Goal: Find specific page/section: Find specific page/section

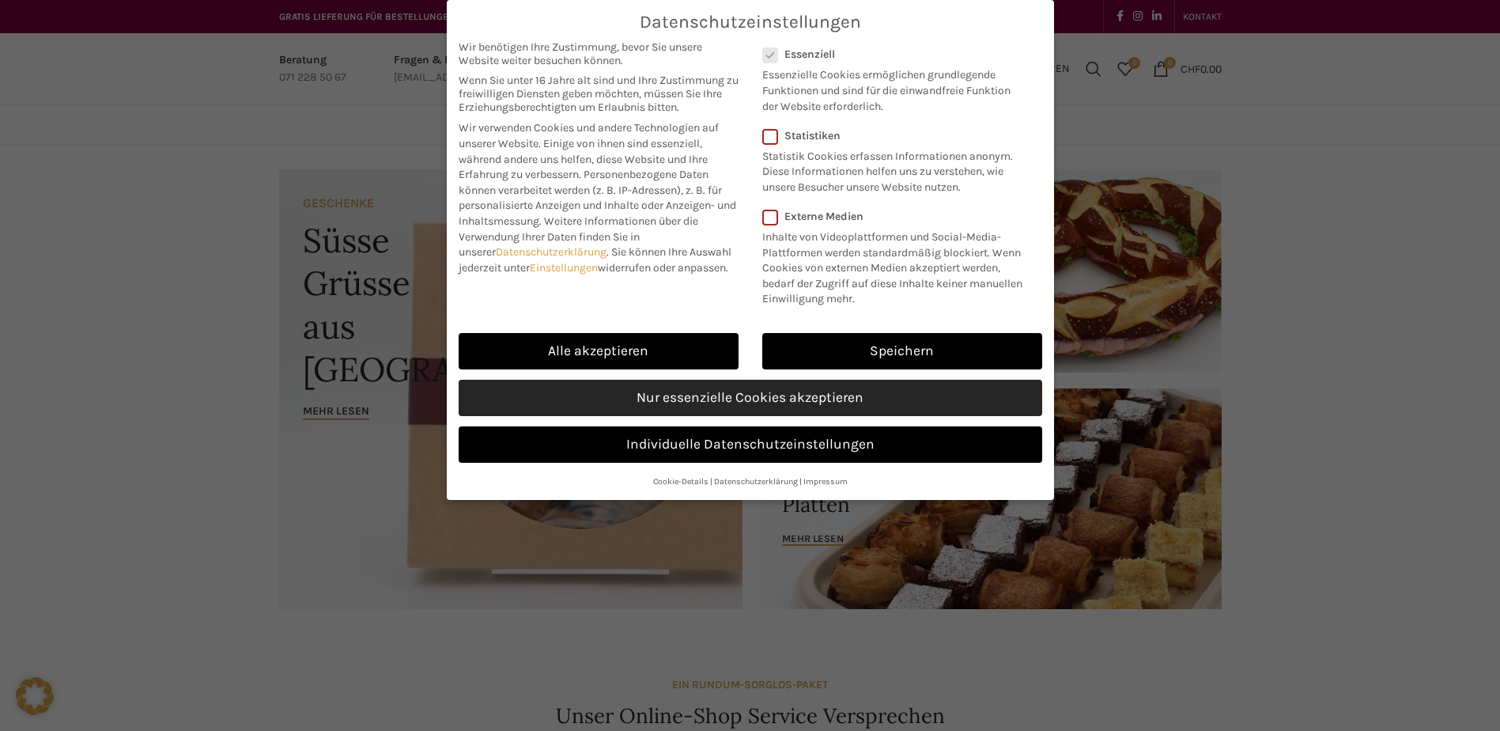
click at [690, 387] on link "Nur essenzielle Cookies akzeptieren" at bounding box center [751, 398] width 584 height 36
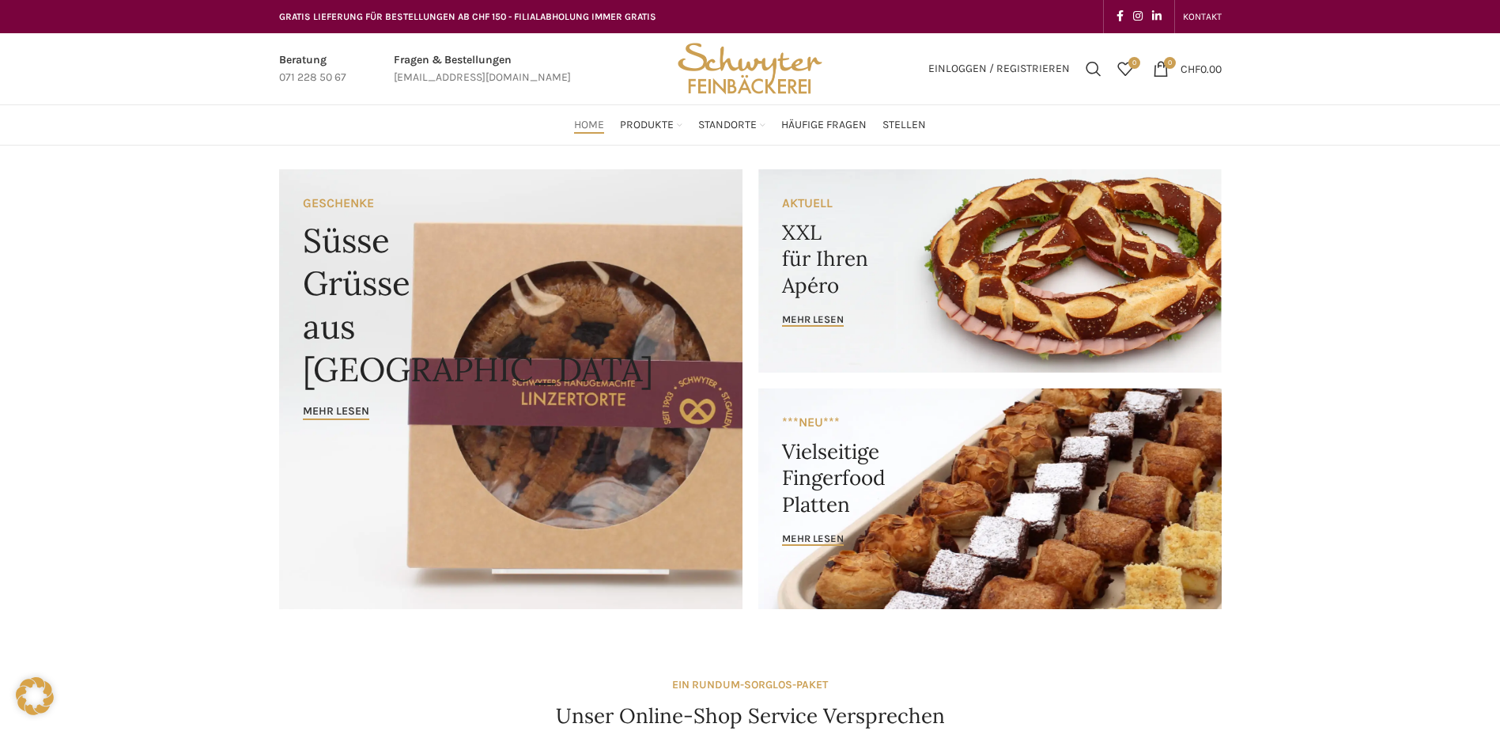
scroll to position [158, 0]
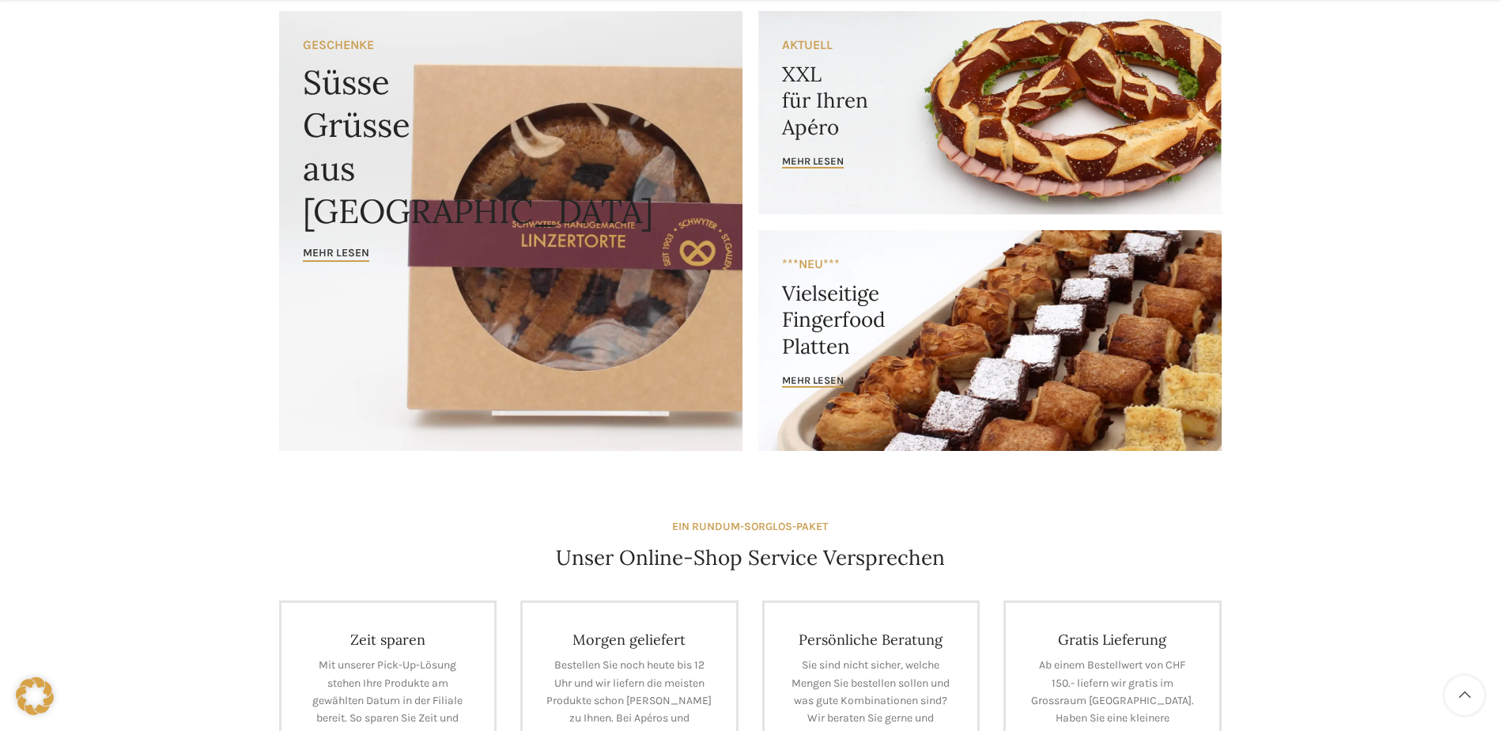
click at [822, 367] on link "Banner link" at bounding box center [989, 340] width 463 height 221
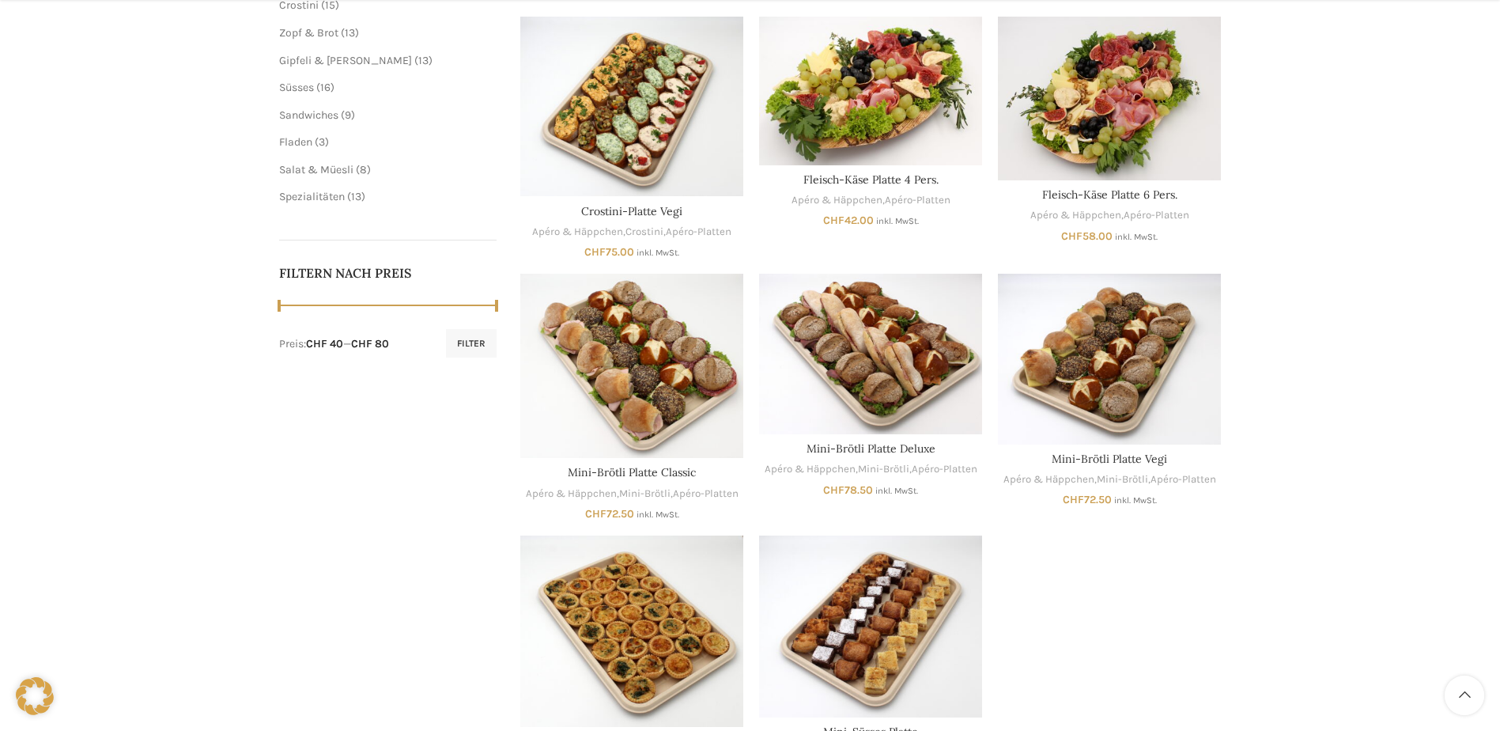
scroll to position [712, 0]
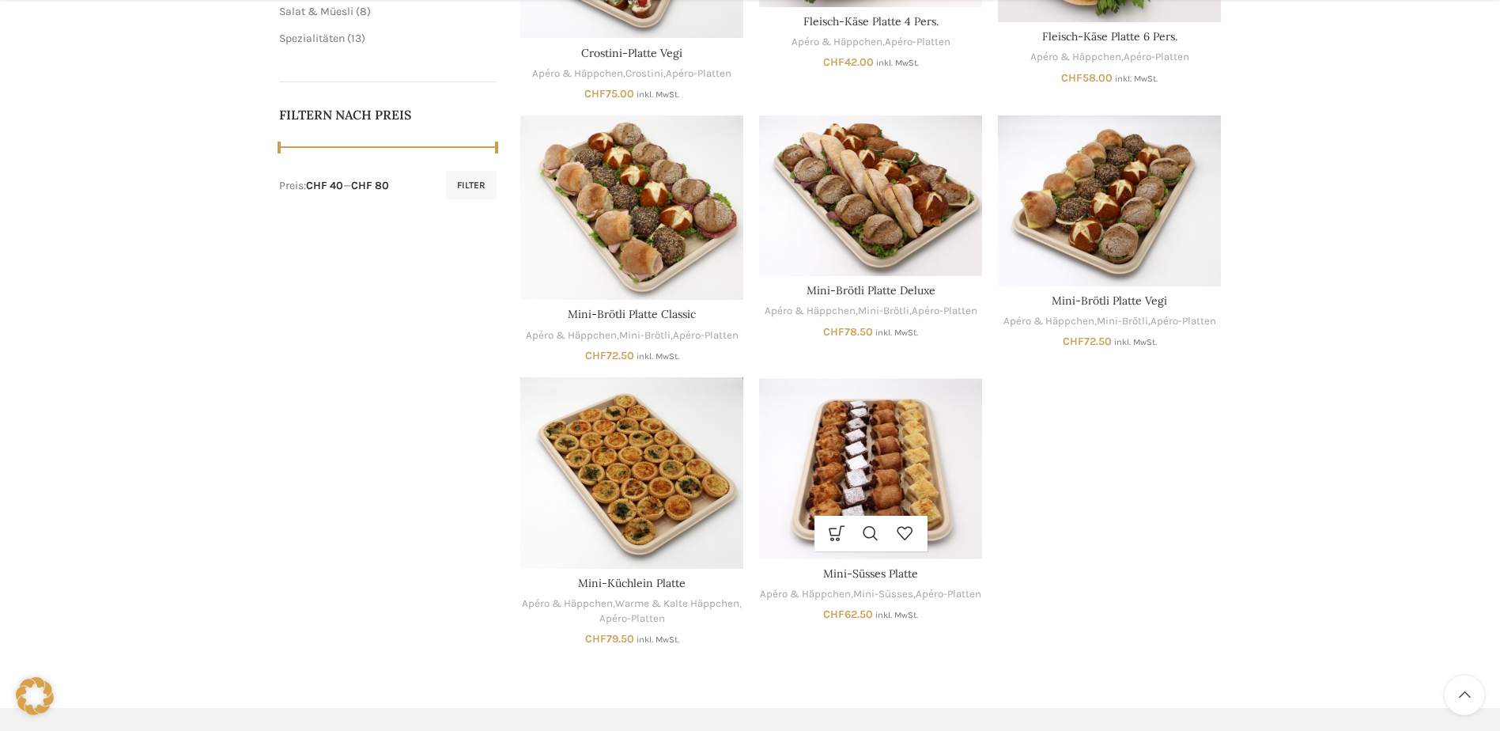
click at [890, 457] on img "Mini-Süsses Platte" at bounding box center [870, 468] width 223 height 182
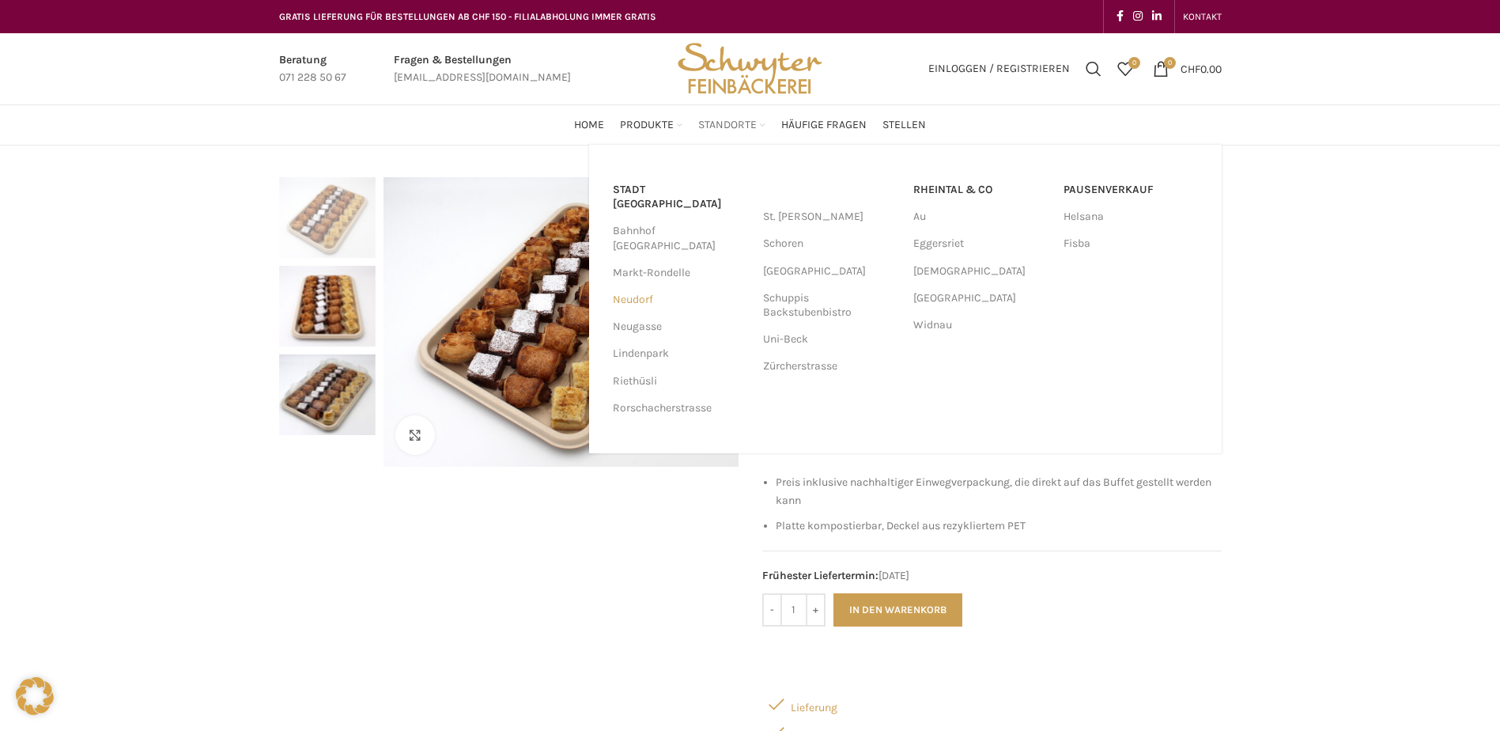
click at [643, 286] on link "Neudorf" at bounding box center [680, 299] width 134 height 27
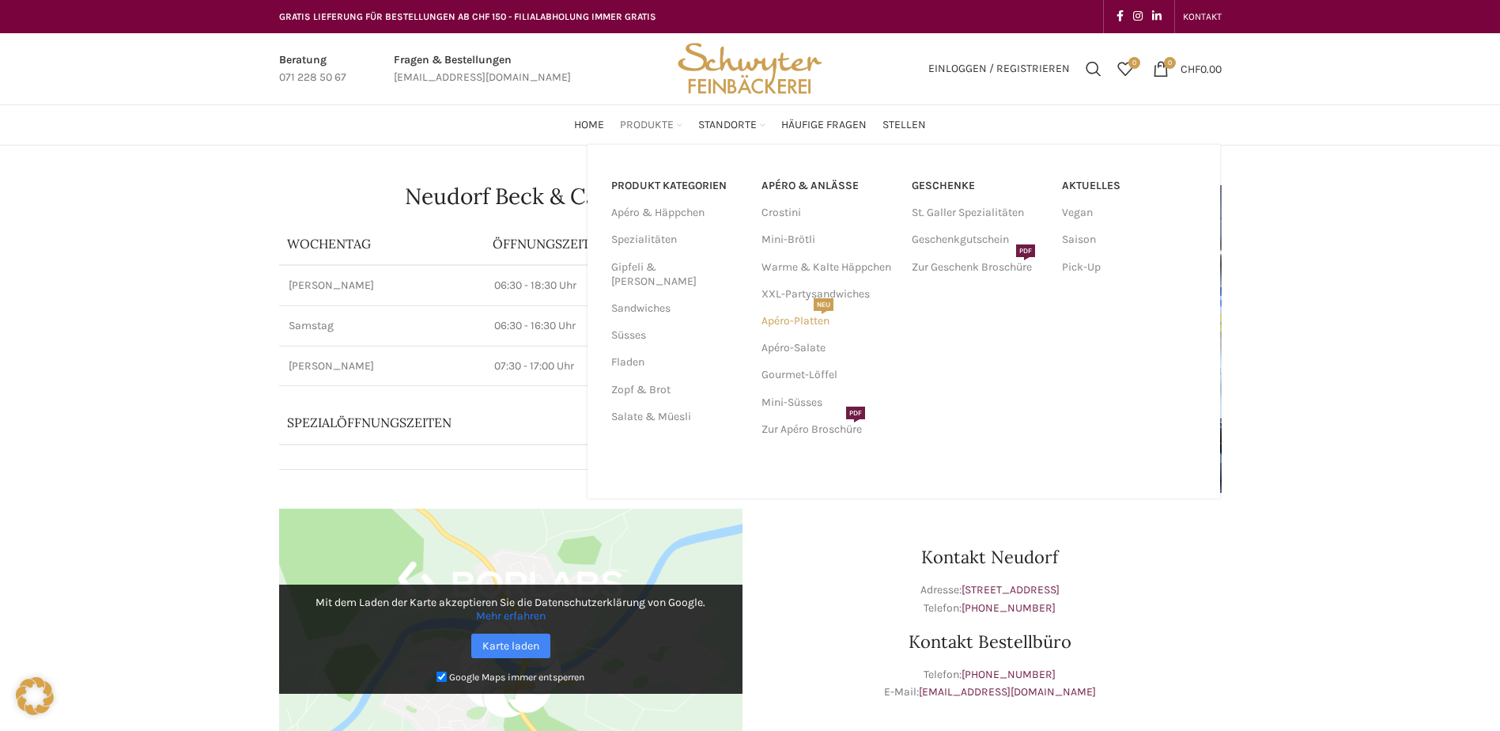
click at [810, 327] on link "Apéro-Platten NEU" at bounding box center [828, 321] width 134 height 27
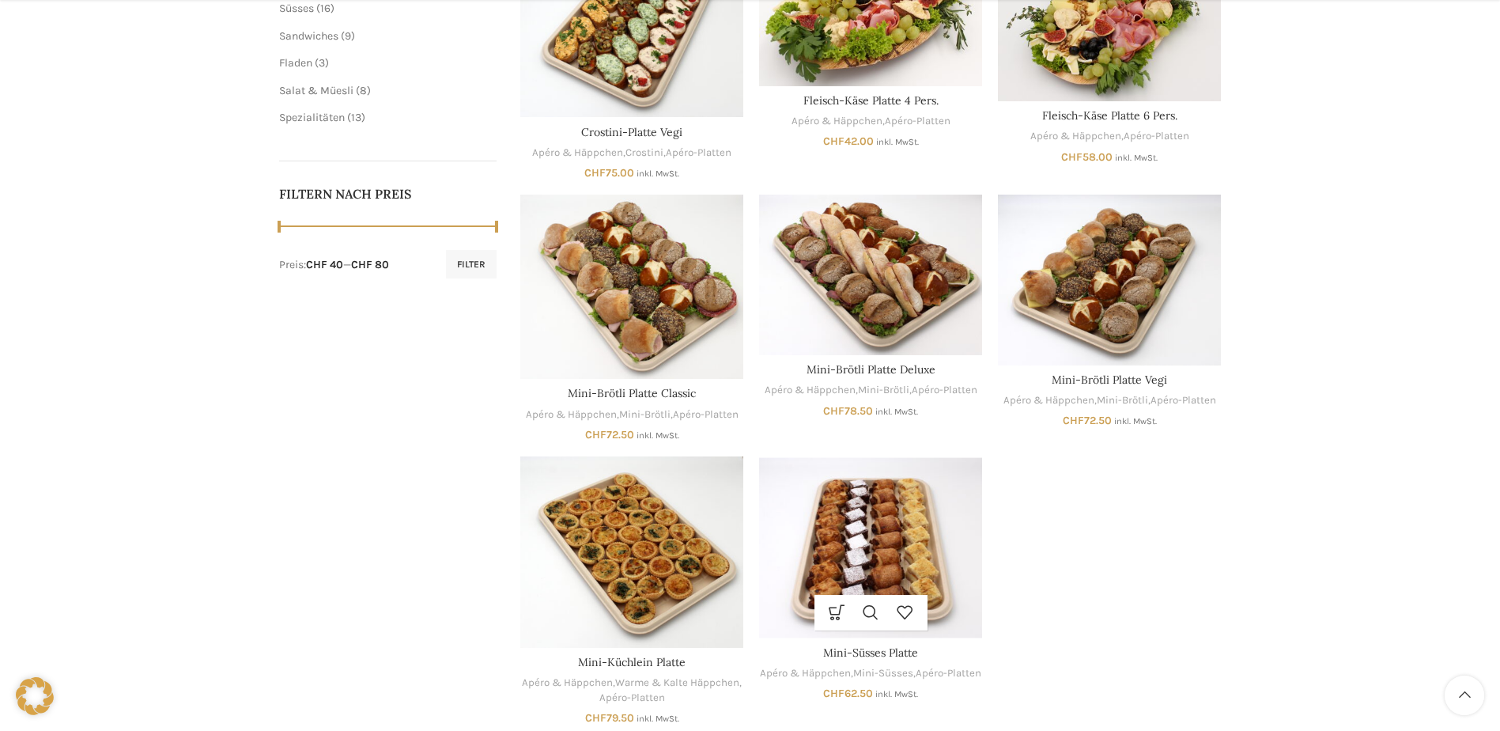
scroll to position [791, 0]
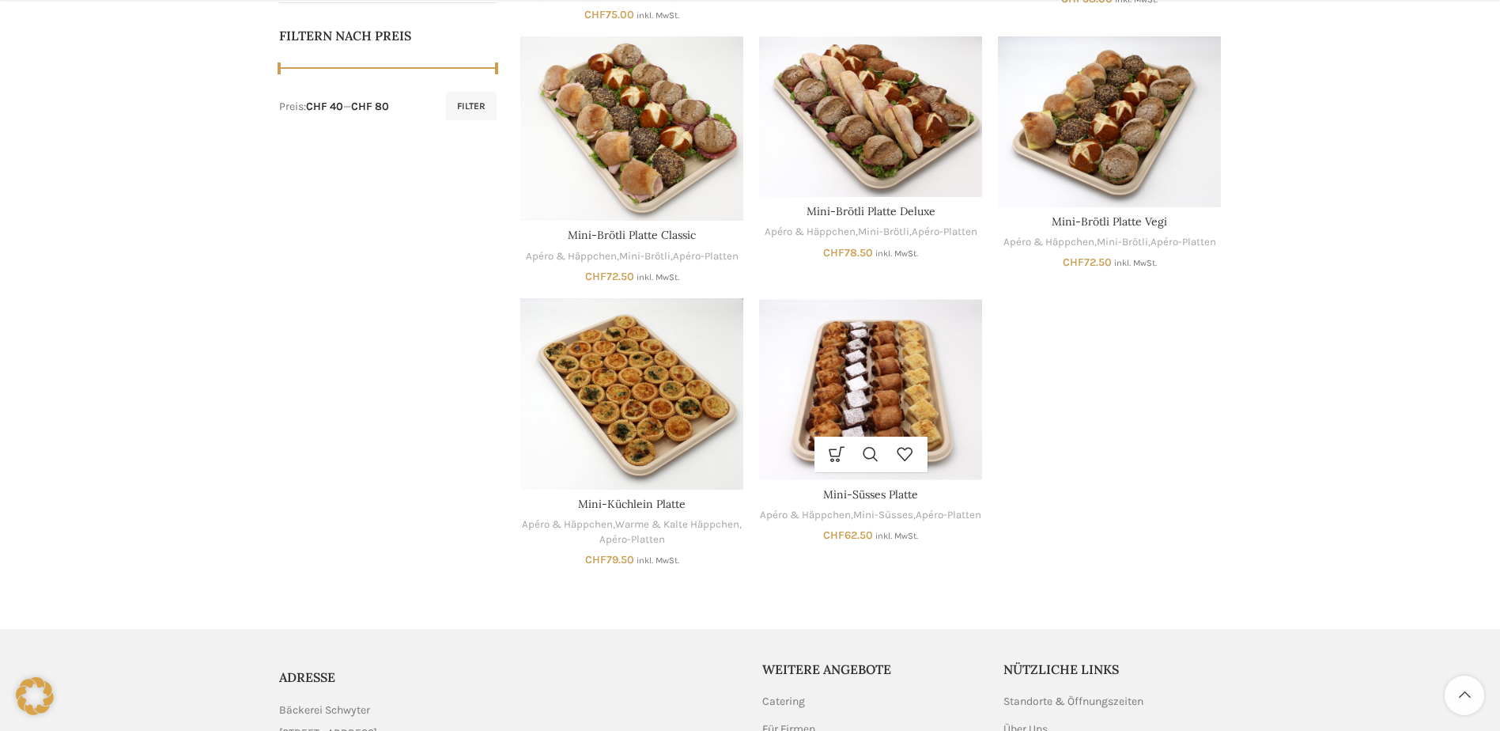
click at [888, 352] on img "Mini-Süsses Platte" at bounding box center [870, 389] width 223 height 182
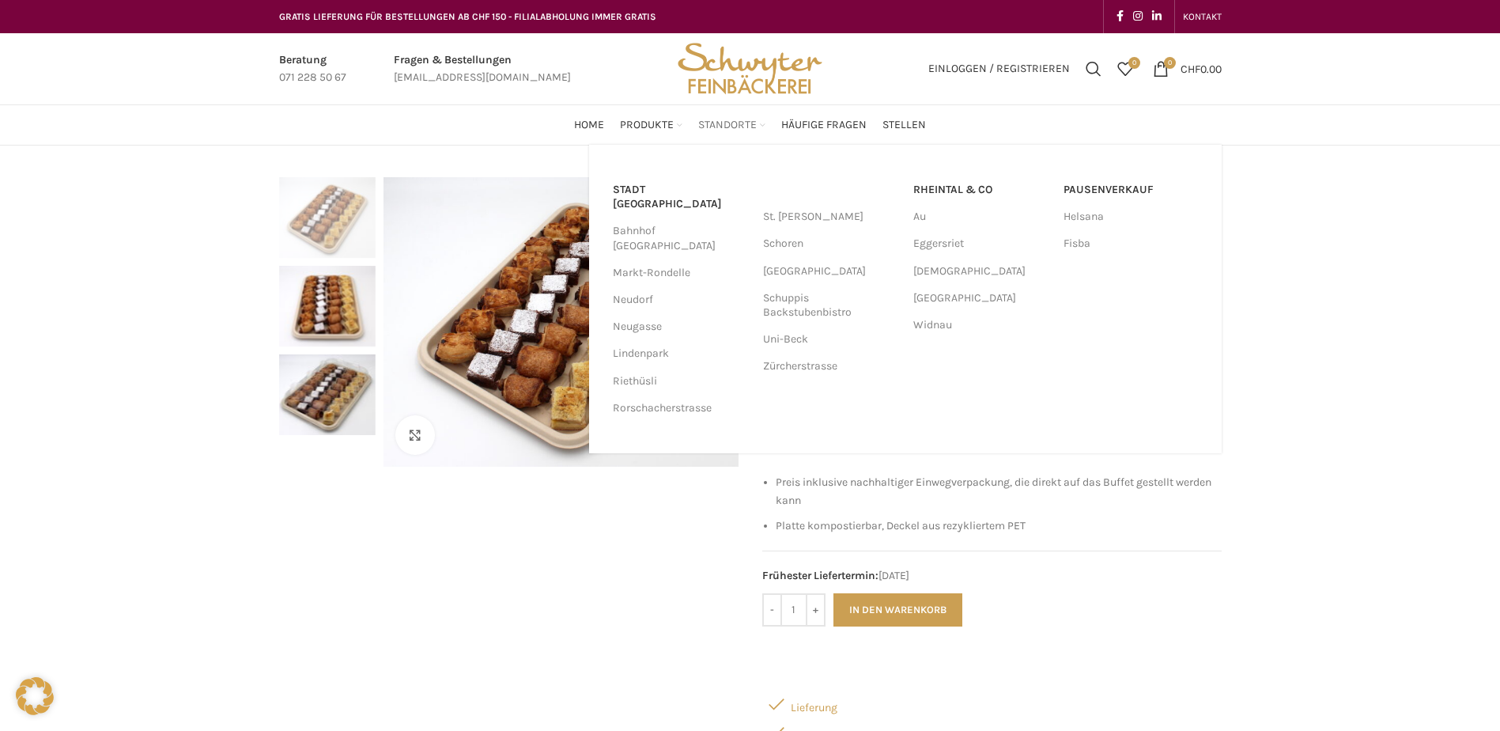
click at [765, 125] on ul "Home Produkte PRODUKT KATEGORIEN Apéro & Häppchen Spezialitäten Gipfeli & Brötl…" at bounding box center [750, 125] width 352 height 32
click at [735, 119] on span "Standorte" at bounding box center [727, 125] width 59 height 15
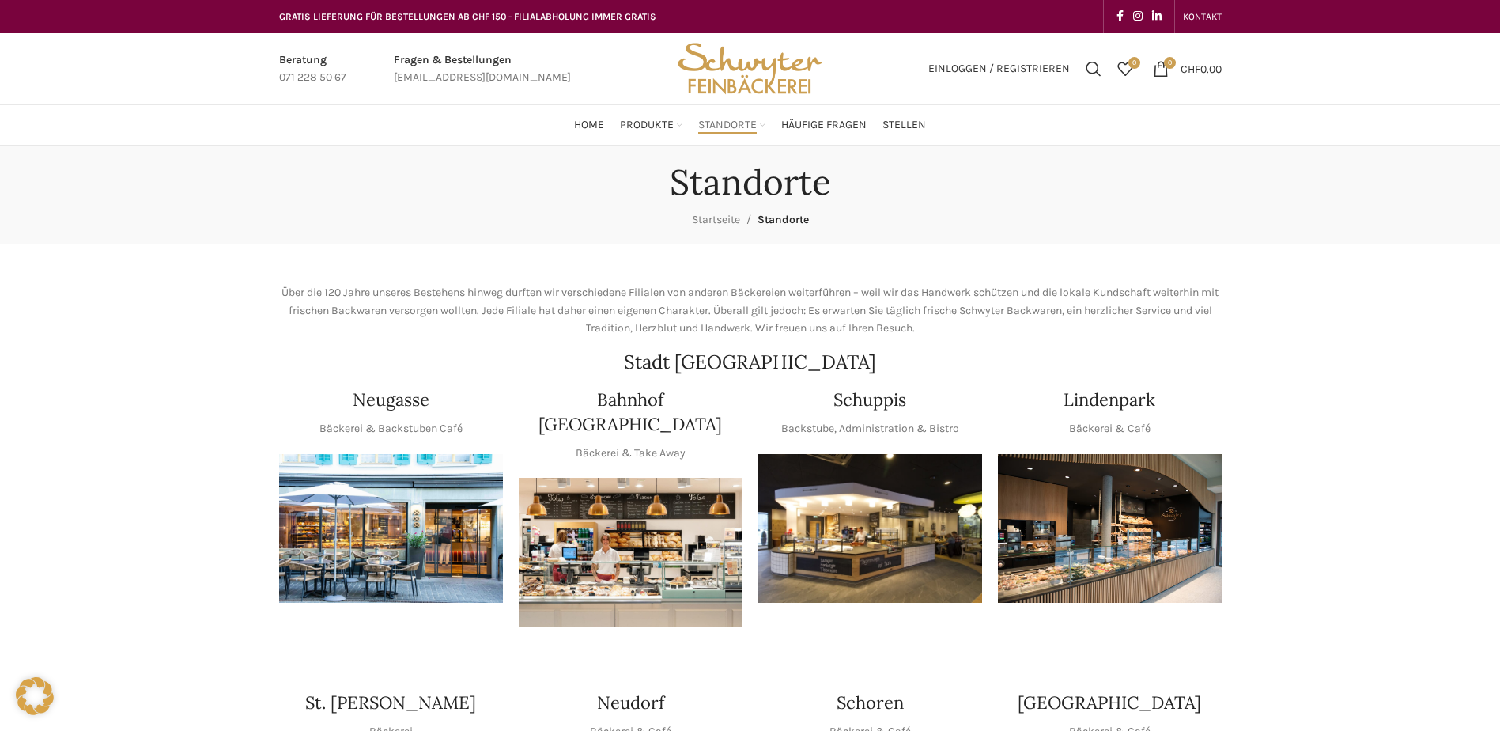
click at [735, 119] on span "Standorte" at bounding box center [727, 125] width 59 height 15
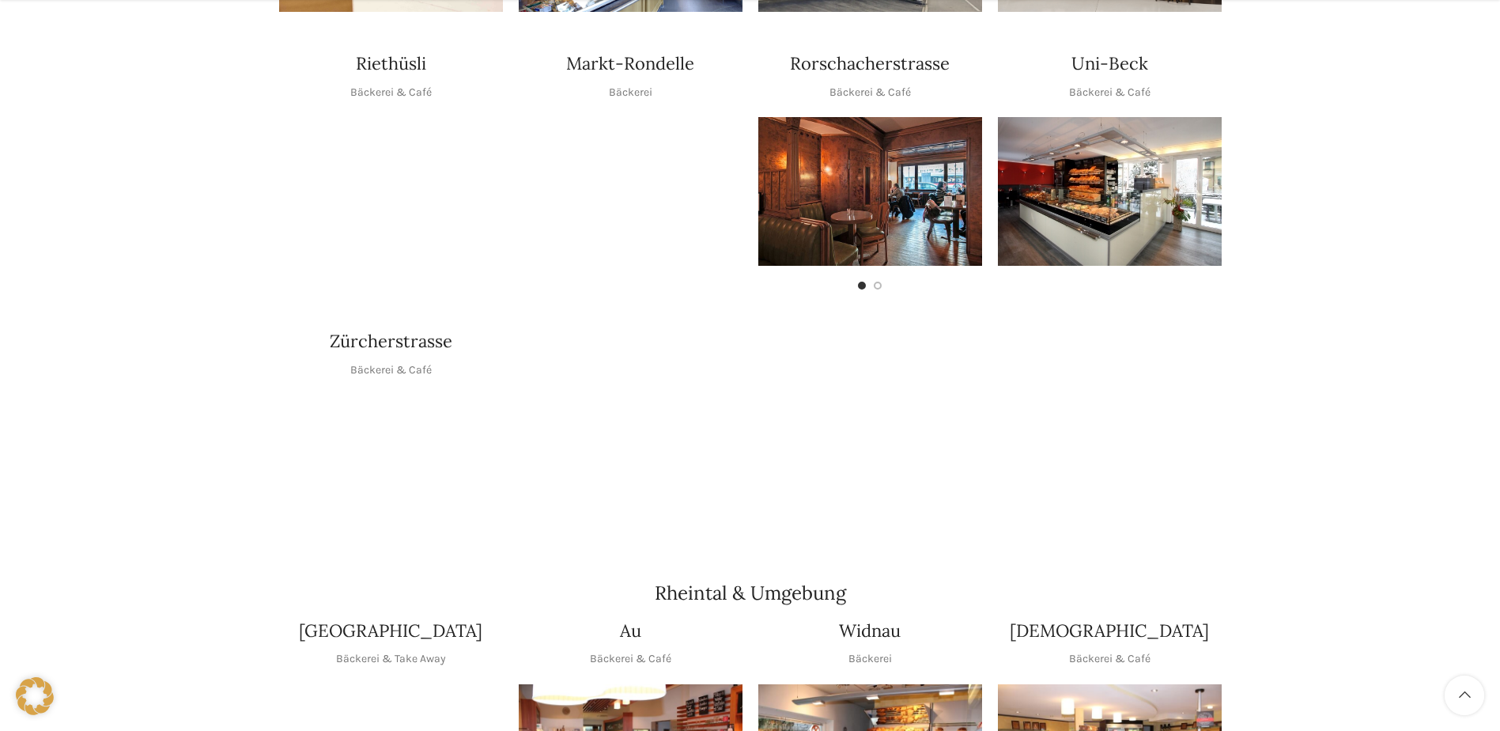
scroll to position [237, 0]
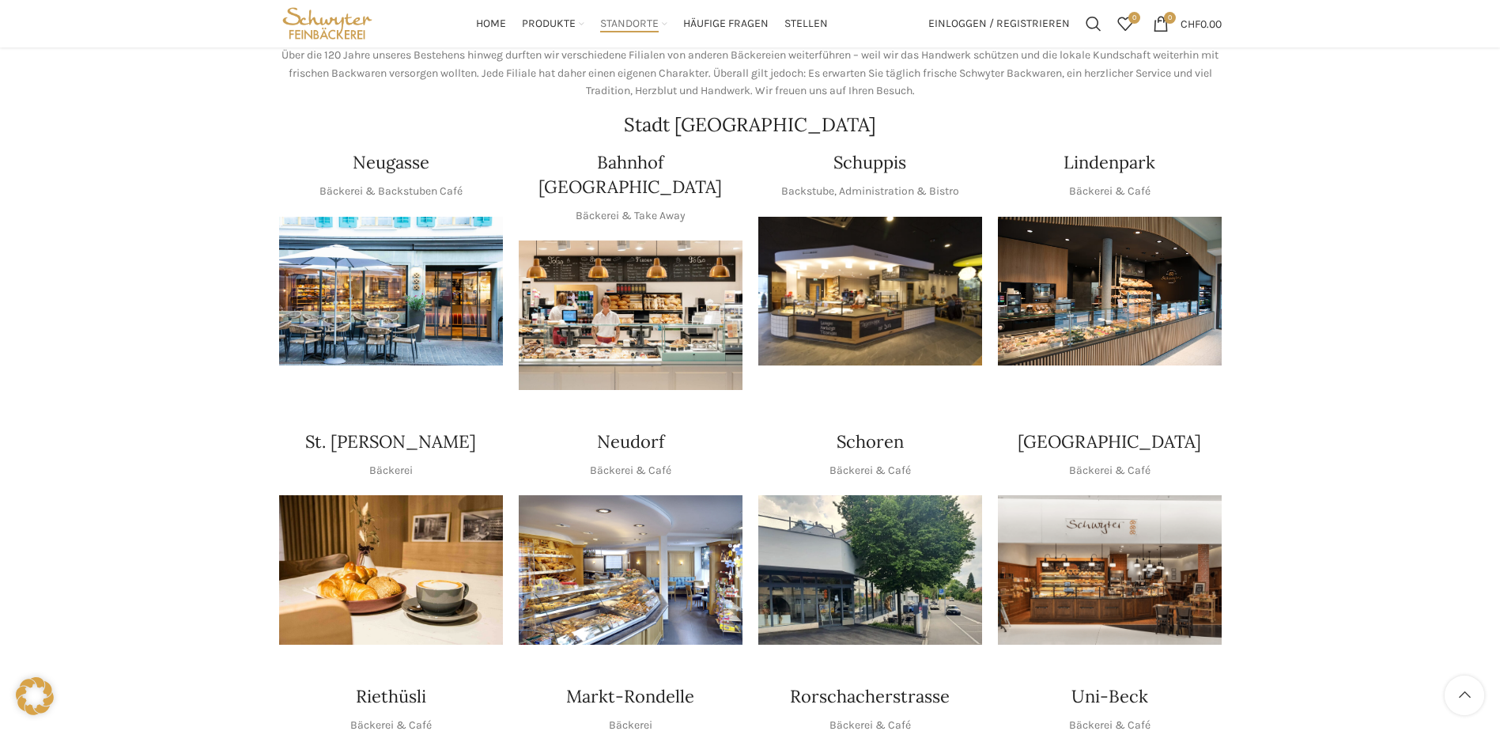
click at [723, 578] on img "1 / 1" at bounding box center [631, 569] width 224 height 149
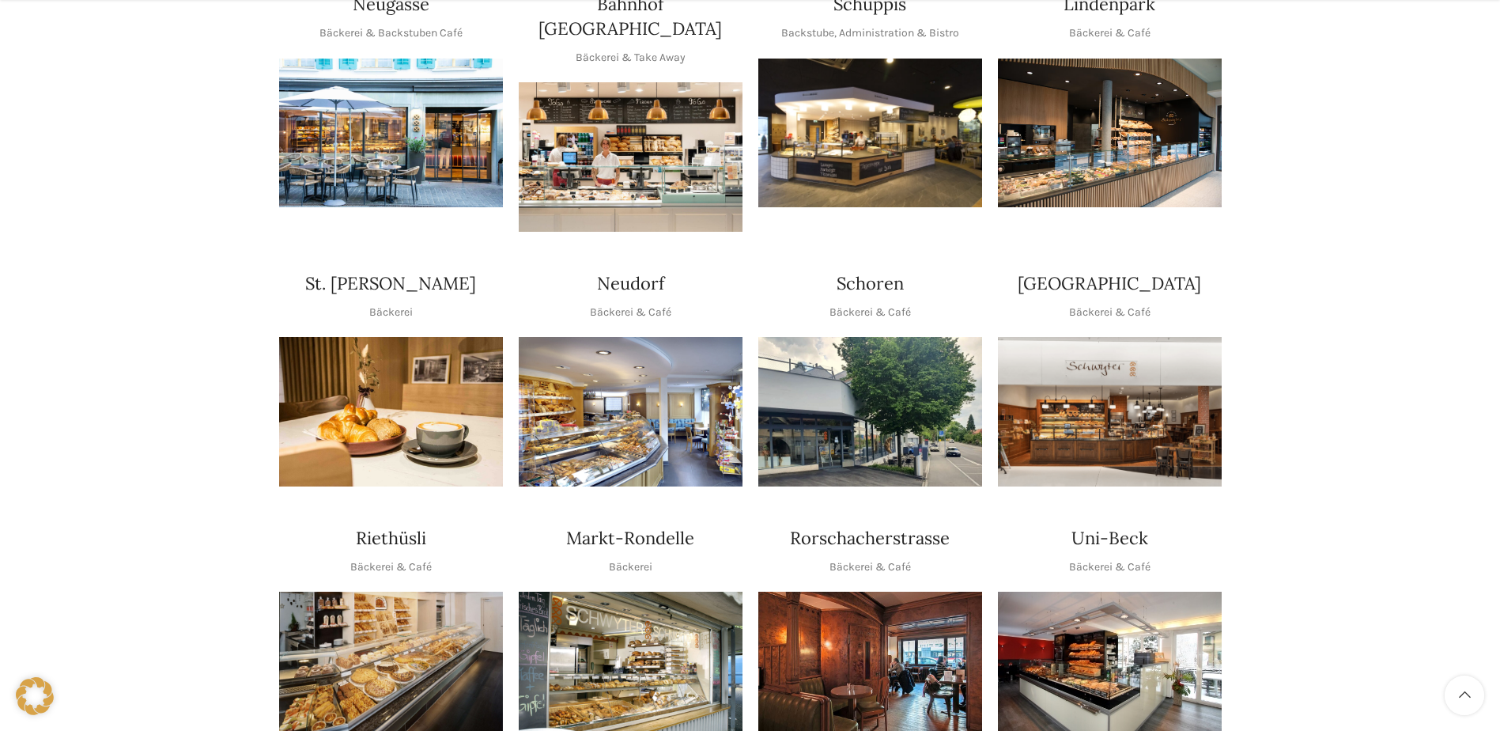
click at [620, 608] on img "1 / 1" at bounding box center [631, 665] width 224 height 149
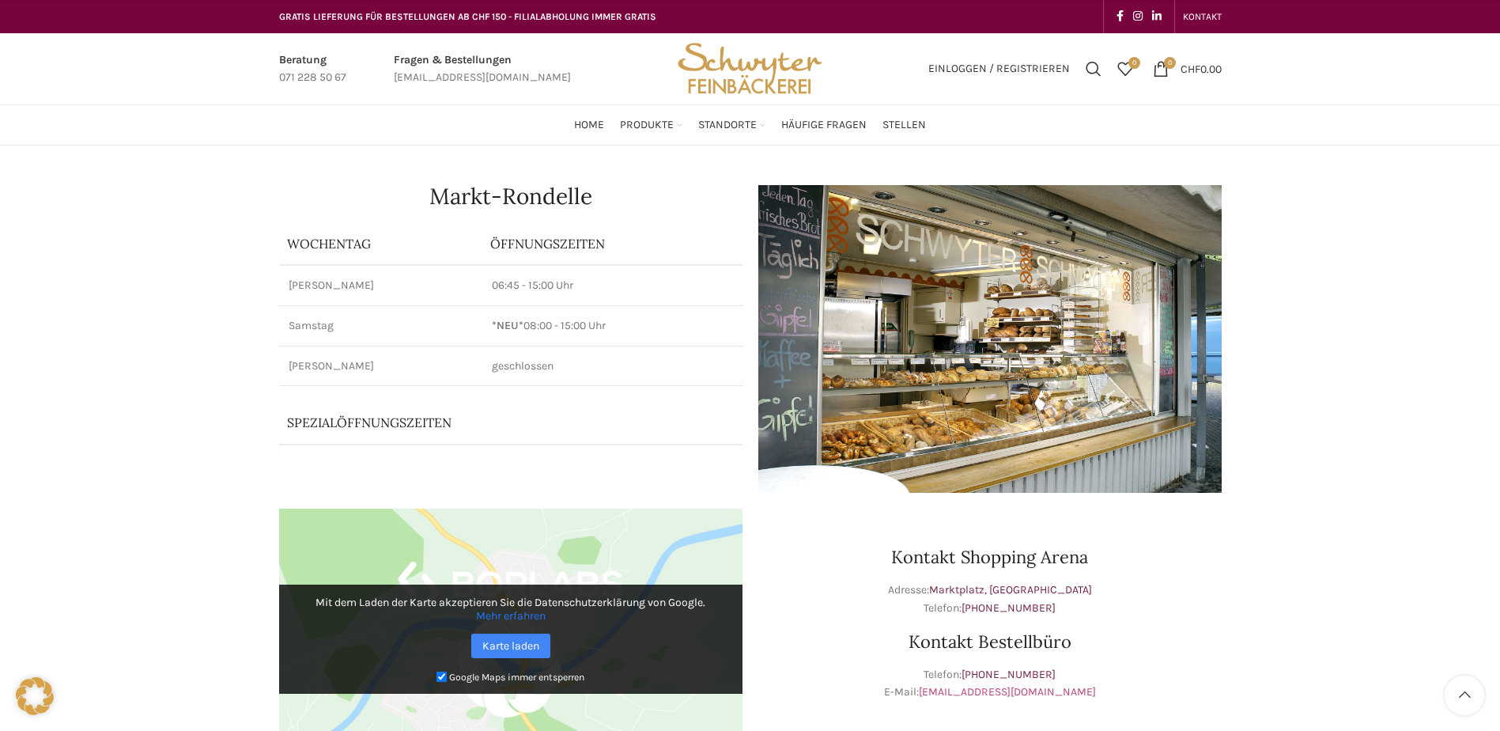
scroll to position [237, 0]
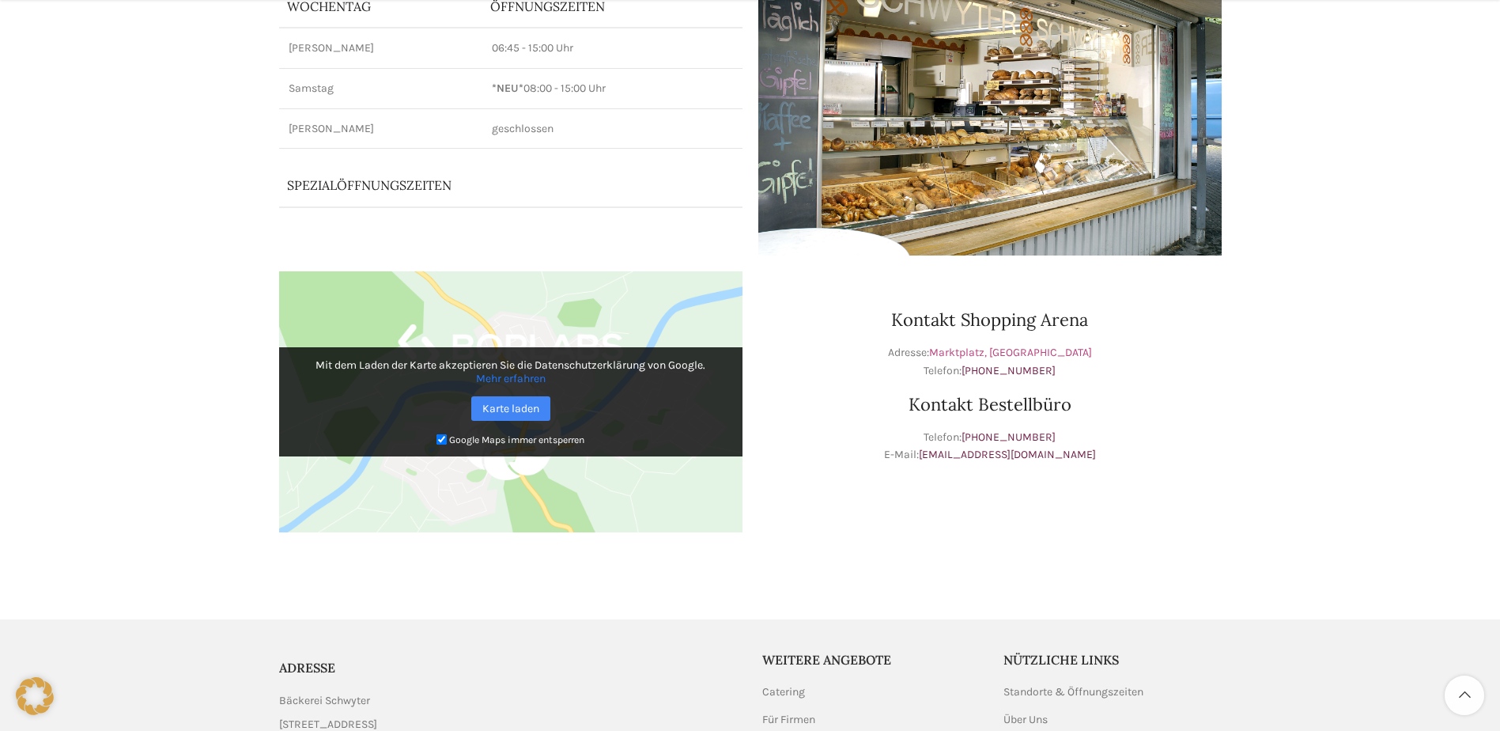
click at [1021, 349] on link "Marktplatz, 9000 St. Gallen" at bounding box center [1010, 352] width 163 height 13
